Goal: Transaction & Acquisition: Purchase product/service

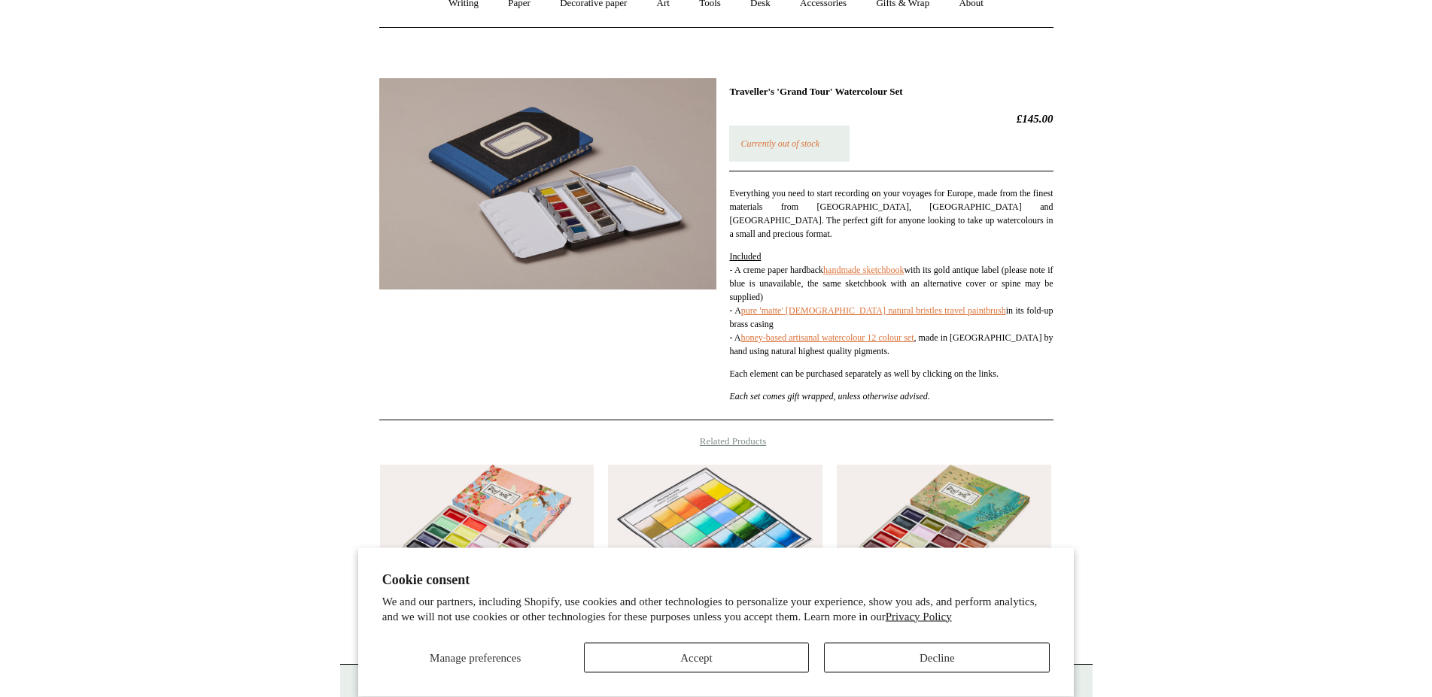
scroll to position [153, 0]
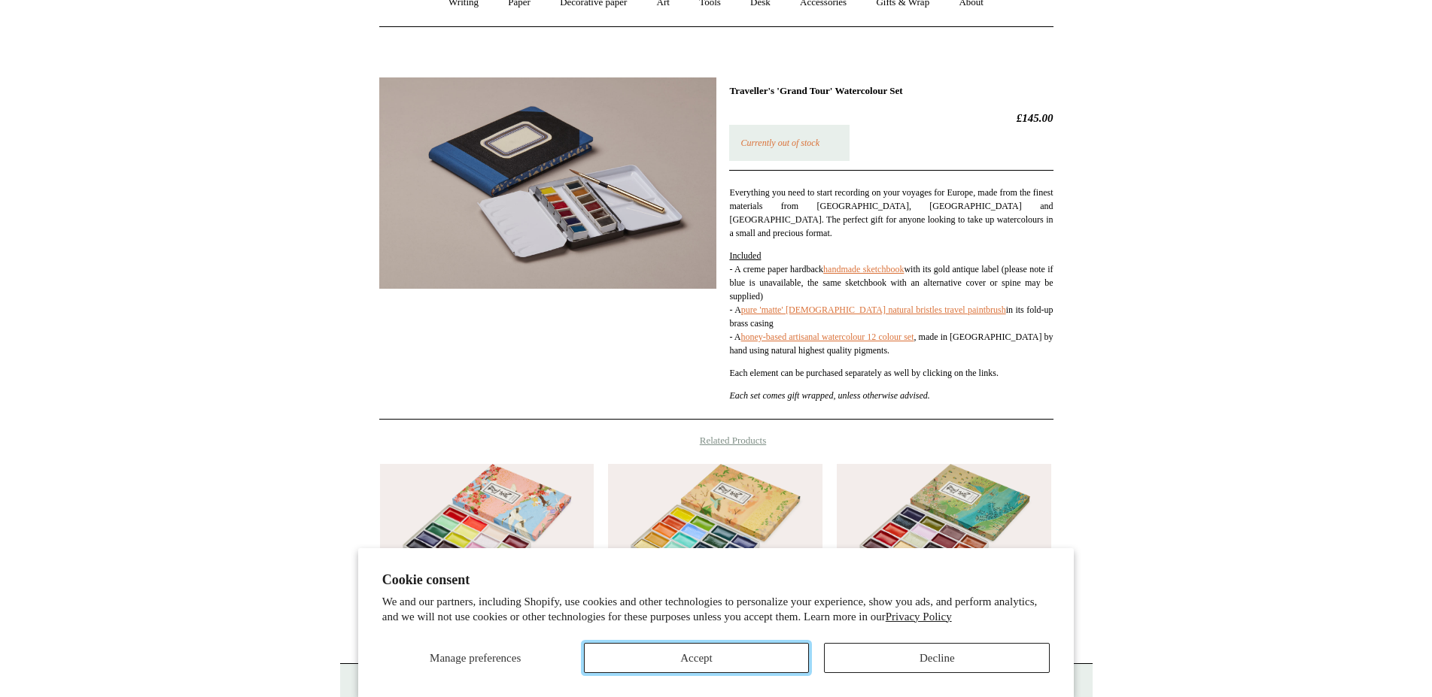
click at [731, 654] on button "Accept" at bounding box center [697, 658] width 226 height 30
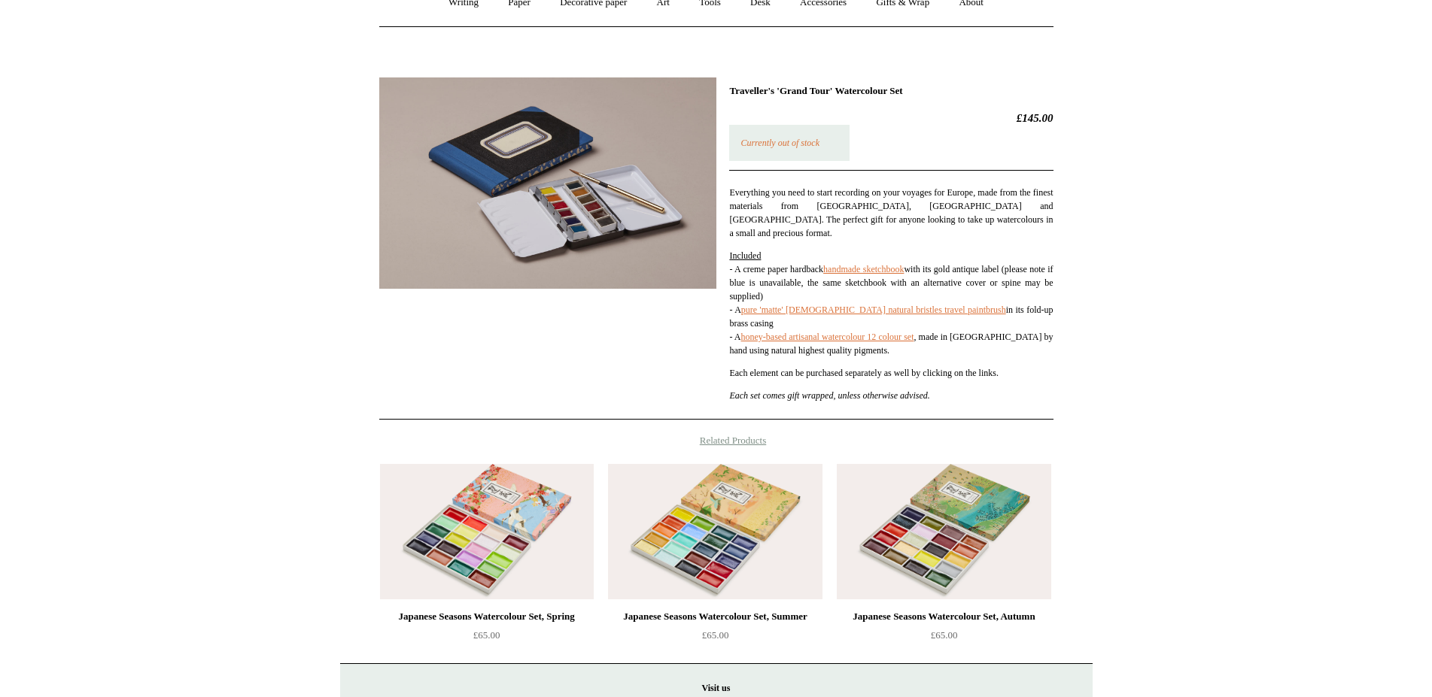
scroll to position [0, 0]
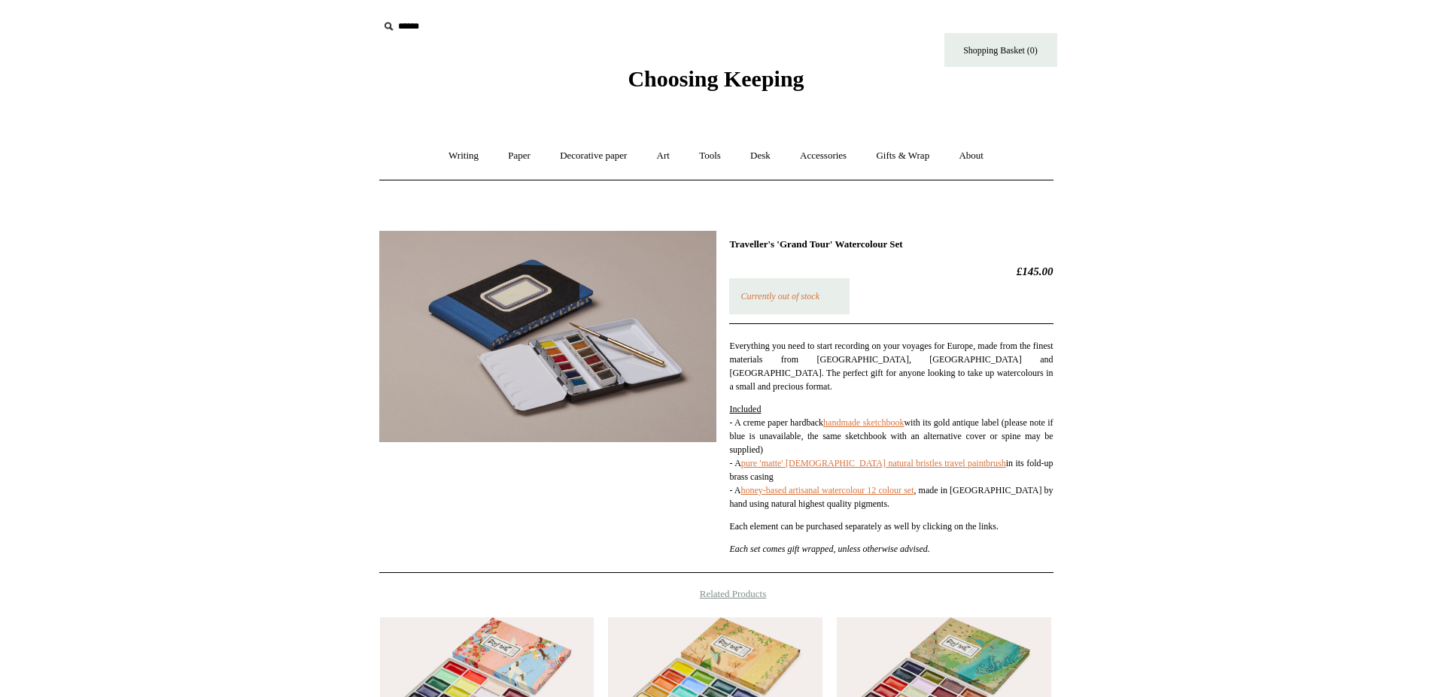
click at [603, 328] on img at bounding box center [547, 336] width 337 height 211
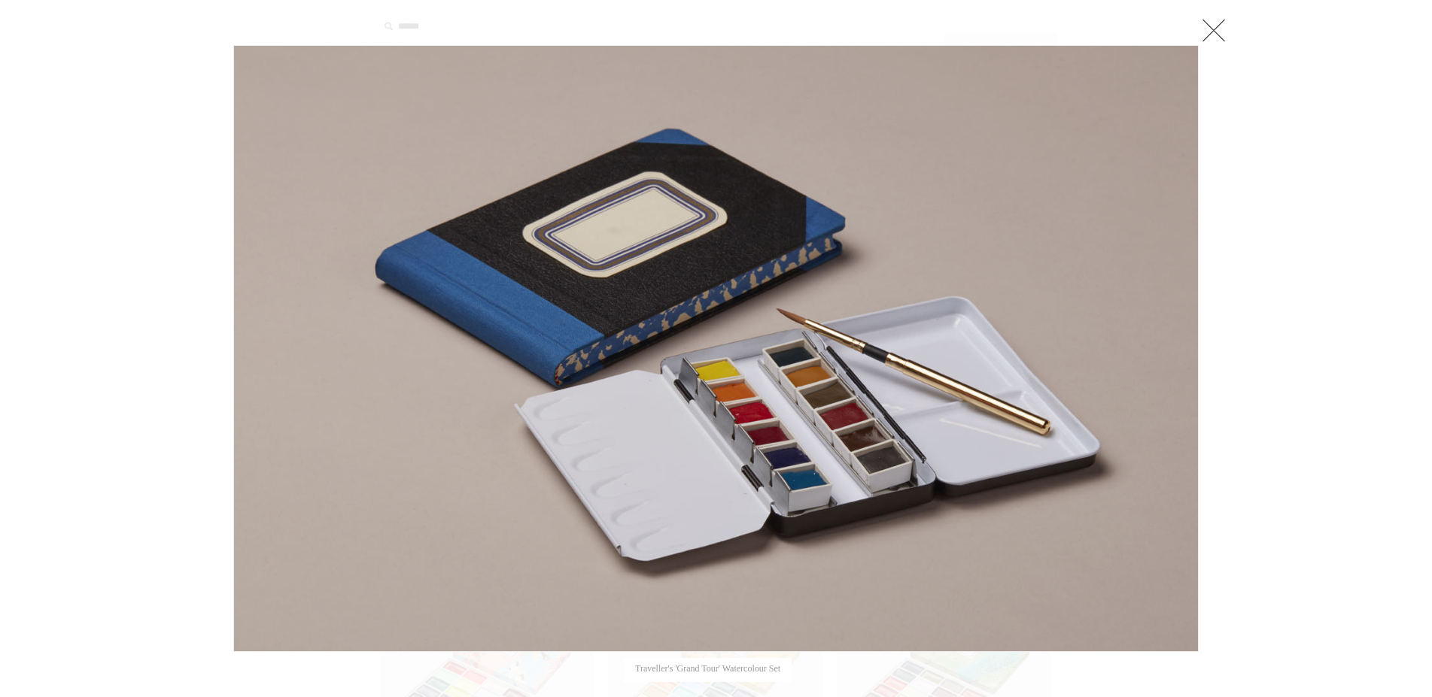
click at [1202, 31] on link at bounding box center [1213, 30] width 30 height 30
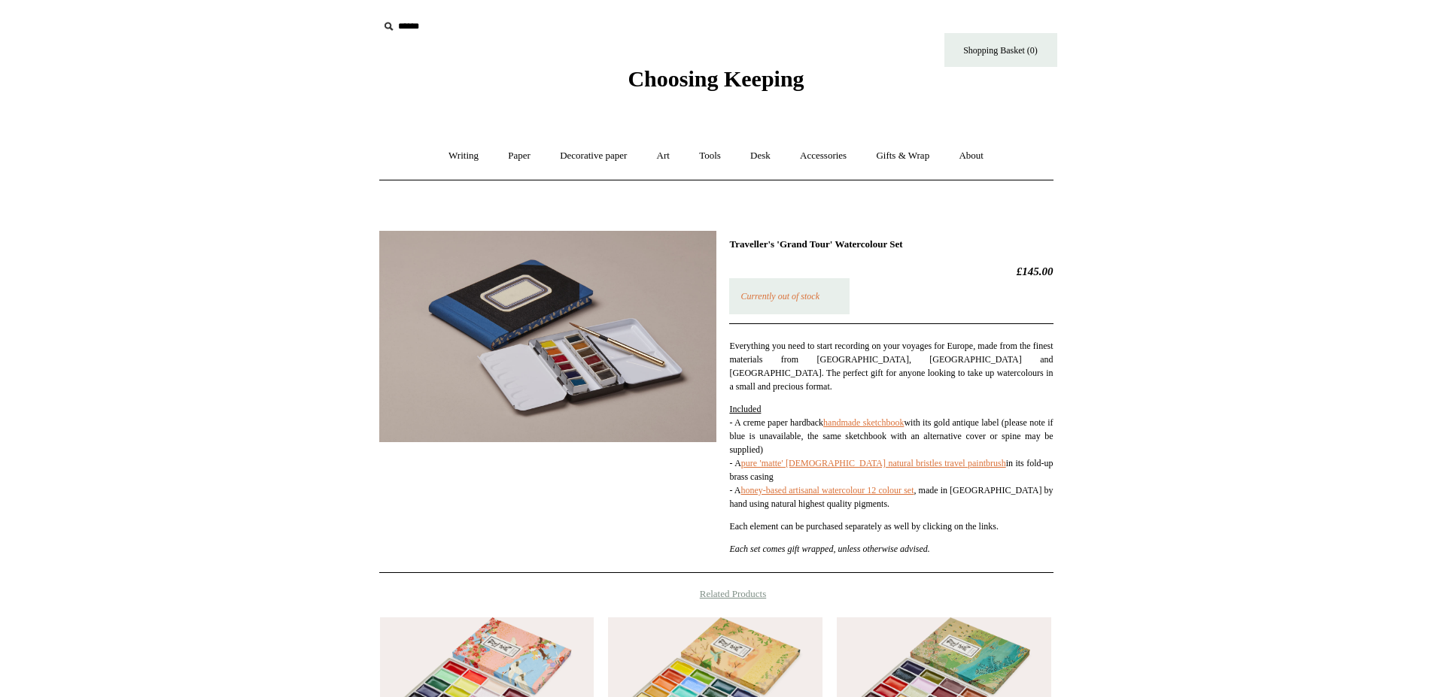
drag, startPoint x: 729, startPoint y: 245, endPoint x: 911, endPoint y: 243, distance: 182.1
click at [911, 243] on div "Traveller's 'Grand Tour' Watercolour Set £145.00 Currently out of stock Everyth…" at bounding box center [716, 397] width 674 height 354
click at [958, 239] on h1 "Traveller's 'Grand Tour' Watercolour Set" at bounding box center [891, 244] width 324 height 12
drag, startPoint x: 940, startPoint y: 240, endPoint x: 730, endPoint y: 245, distance: 210.7
click at [730, 245] on h1 "Traveller's 'Grand Tour' Watercolour Set" at bounding box center [891, 244] width 324 height 12
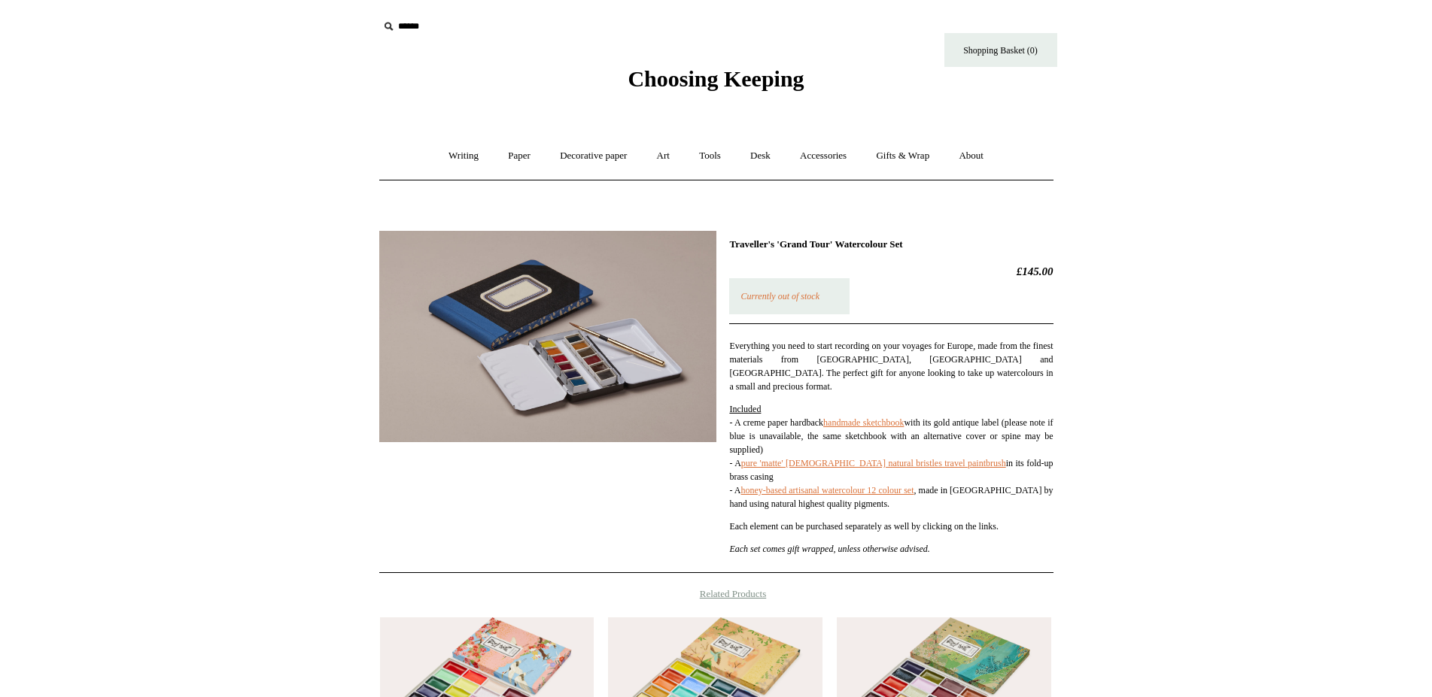
copy h1 "Traveller's 'Grand Tour' Watercolour Set"
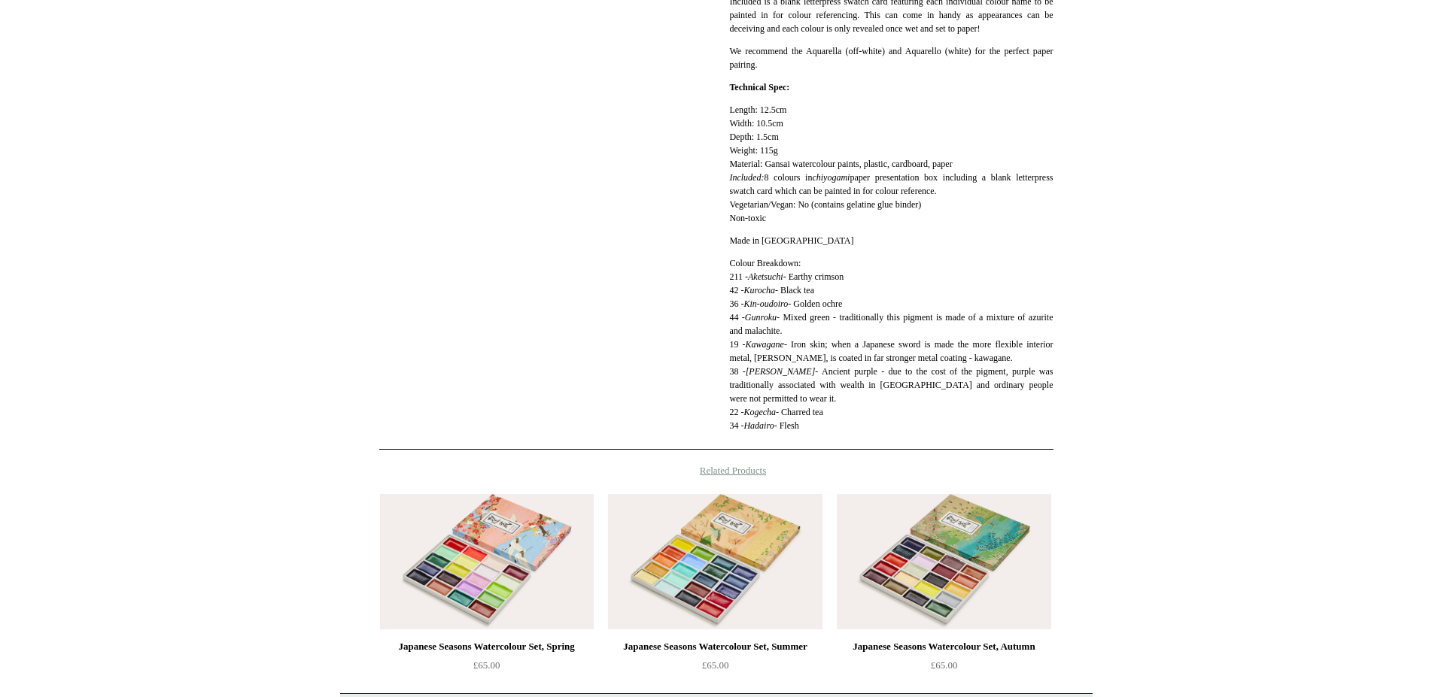
scroll to position [844, 0]
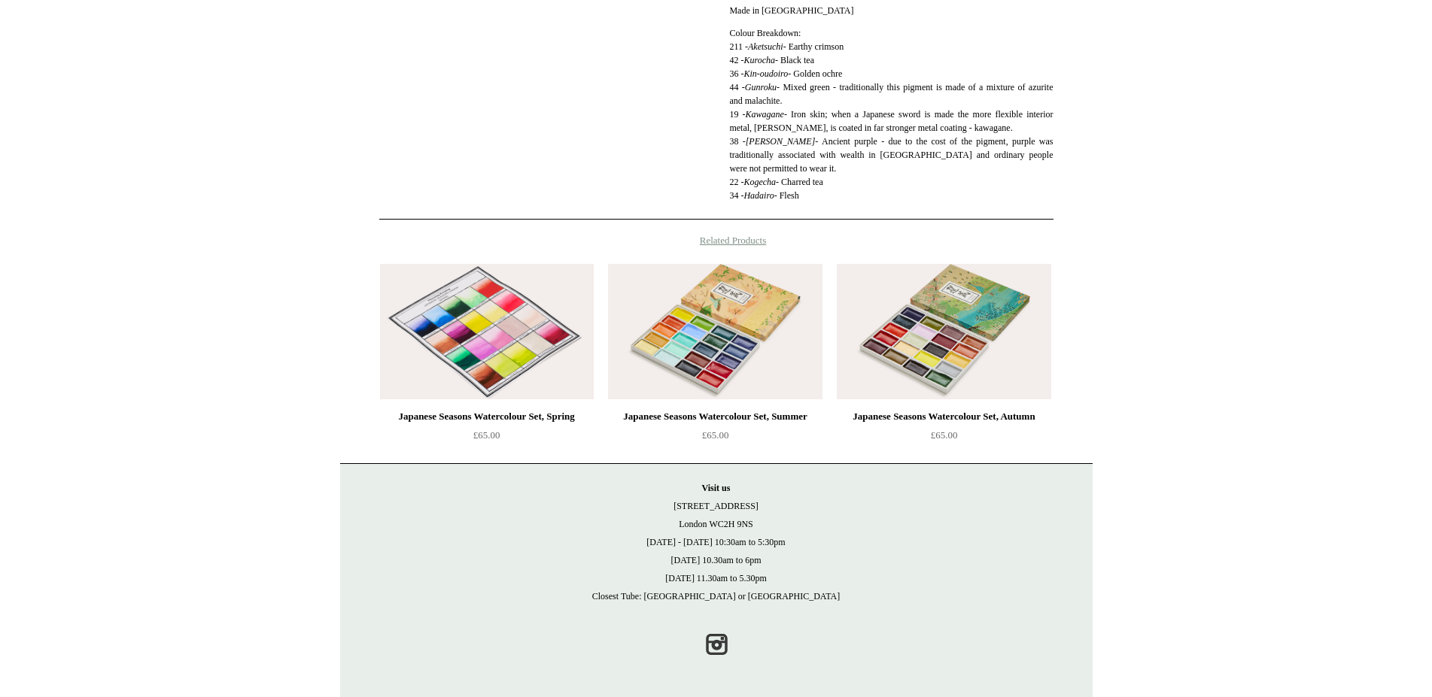
click at [588, 306] on img at bounding box center [487, 331] width 214 height 135
